Goal: Information Seeking & Learning: Check status

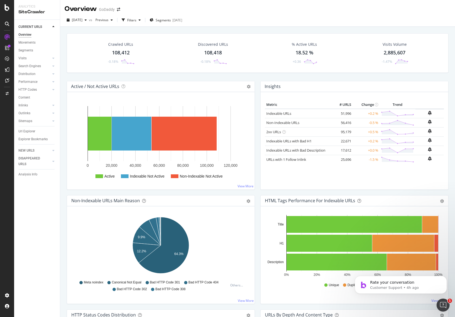
click at [261, 79] on div "Crawled URLs 108,412 -0.18% Discovered URLs 108,418 -0.18% % Active URLs 18.52 …" at bounding box center [257, 57] width 387 height 48
